Goal: Task Accomplishment & Management: Manage account settings

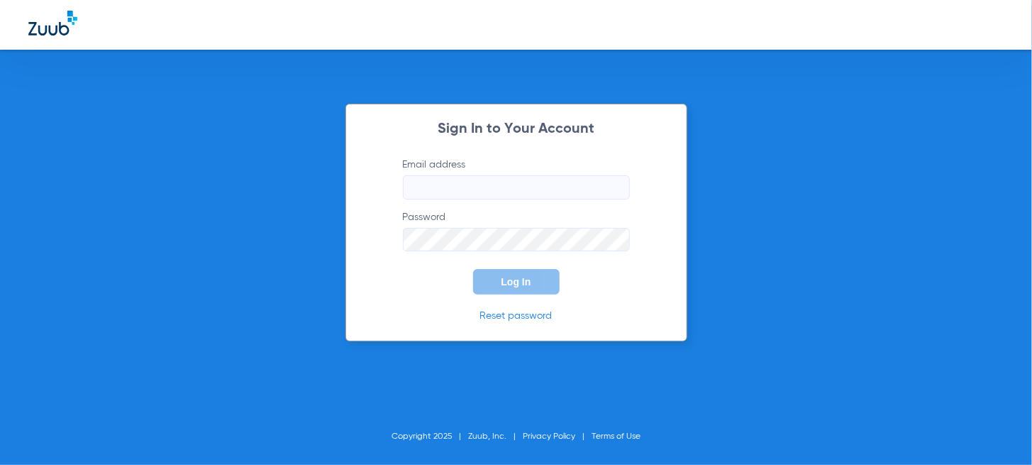
type input "[EMAIL_ADDRESS][DOMAIN_NAME]"
click at [691, 257] on div "Sign In to Your Account Email address [EMAIL_ADDRESS][DOMAIN_NAME] Password Log…" at bounding box center [516, 232] width 1032 height 465
click at [484, 271] on button "Log In" at bounding box center [516, 282] width 87 height 26
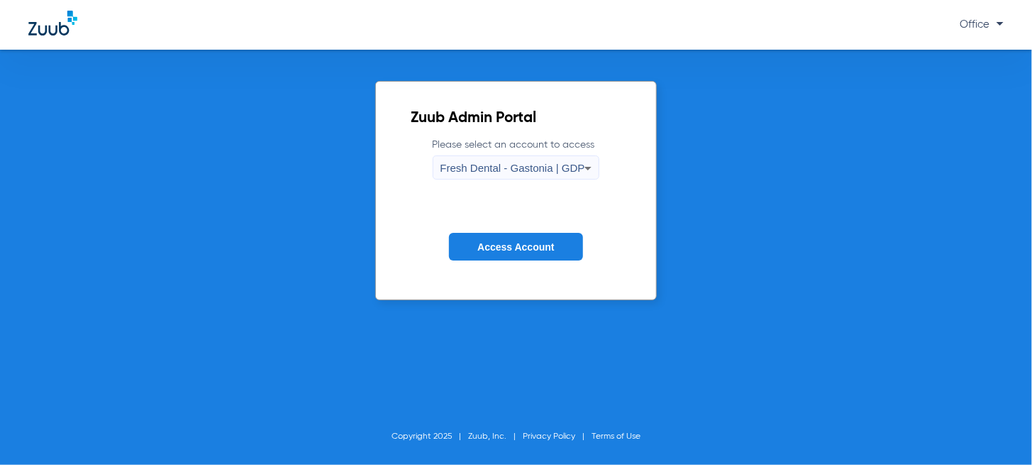
click at [565, 160] on div "Fresh Dental - Gastonia | GDP" at bounding box center [513, 168] width 145 height 24
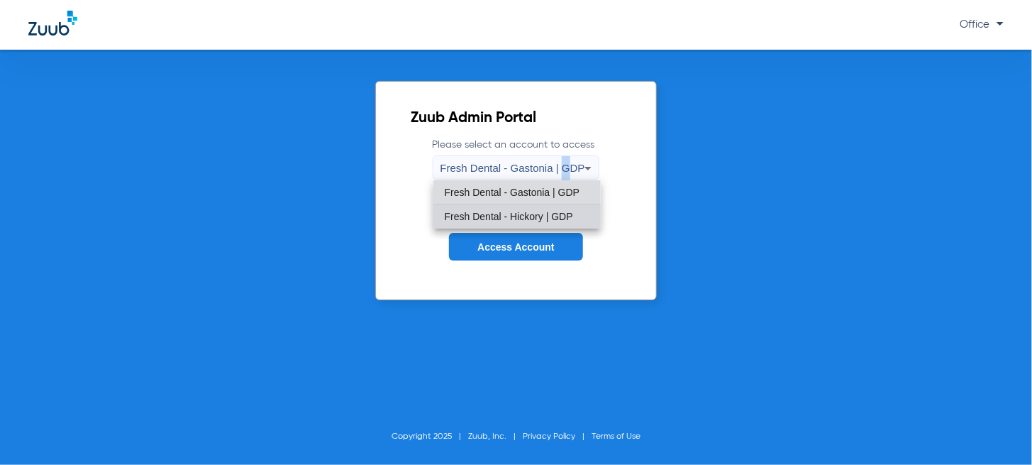
click at [485, 214] on span "Fresh Dental - Hickory | GDP" at bounding box center [509, 216] width 128 height 10
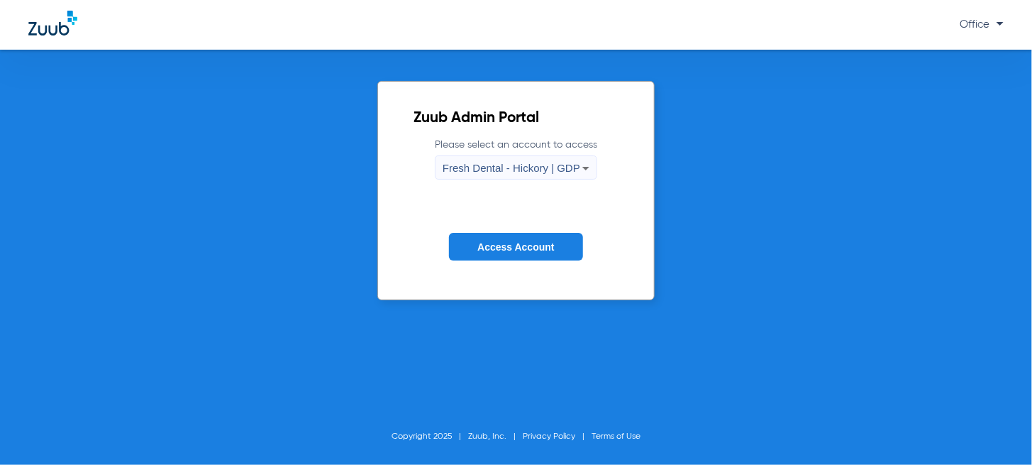
click at [501, 232] on form "Please select an account to access Fresh Dental - Hickory | GDP Access Account" at bounding box center [516, 210] width 205 height 144
click at [501, 243] on span "Access Account" at bounding box center [515, 246] width 77 height 11
